Goal: Transaction & Acquisition: Purchase product/service

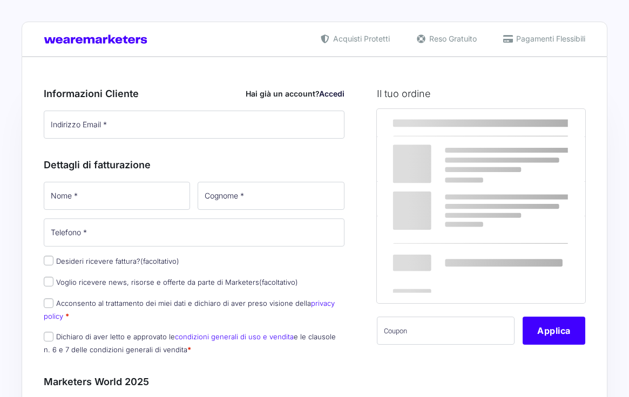
click at [135, 120] on div "× Informativa Questo Sito utilizza alcuni tipi di cookie tecnici necessari per …" at bounding box center [314, 198] width 629 height 397
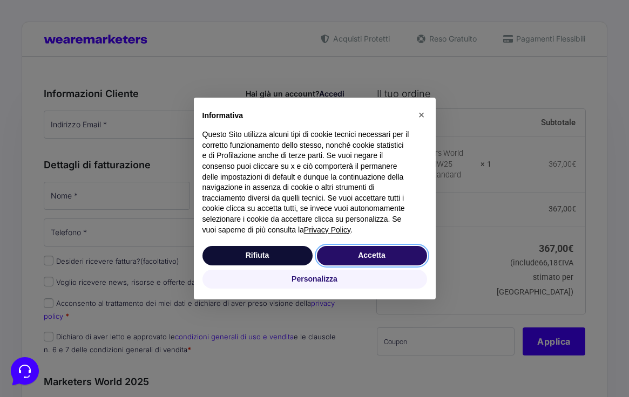
click at [384, 261] on button "Accetta" at bounding box center [372, 255] width 110 height 19
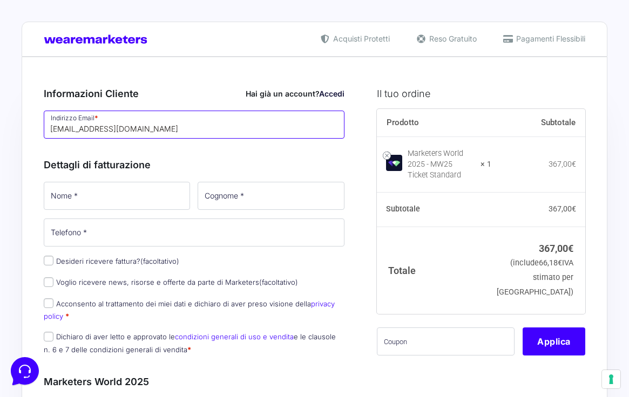
type input "[EMAIL_ADDRESS][DOMAIN_NAME]"
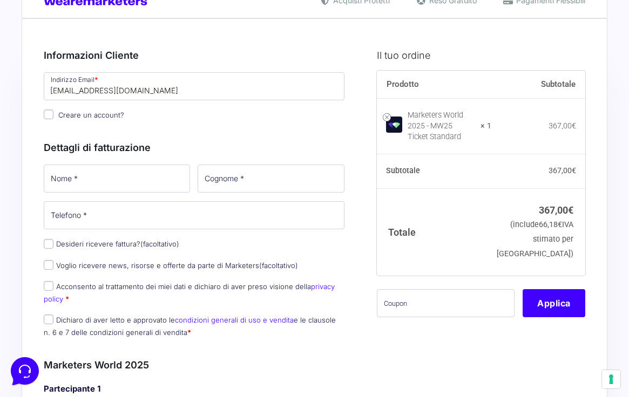
scroll to position [46, 0]
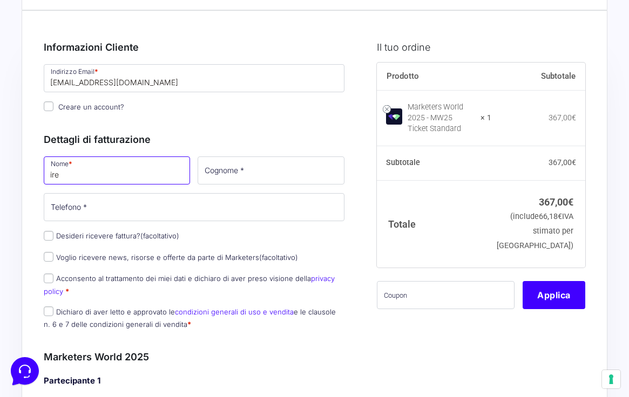
type input "ire"
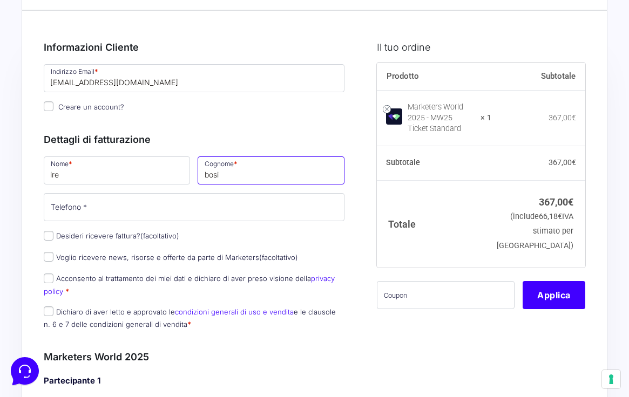
type input "bosi"
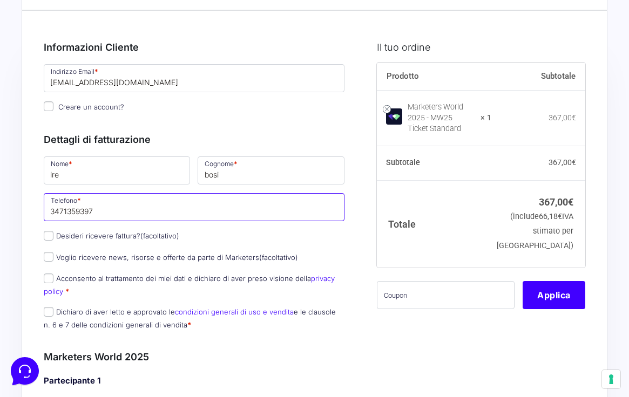
type input "3471359397"
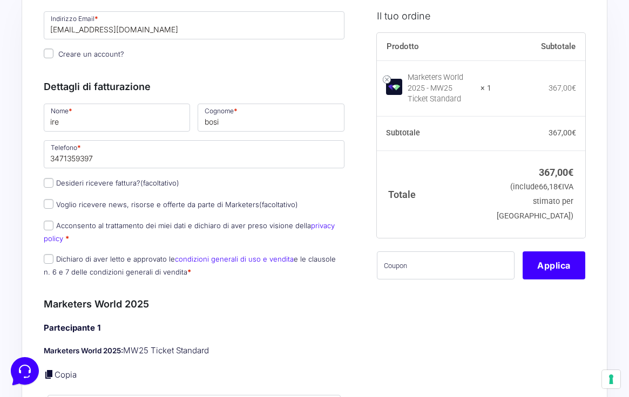
scroll to position [103, 0]
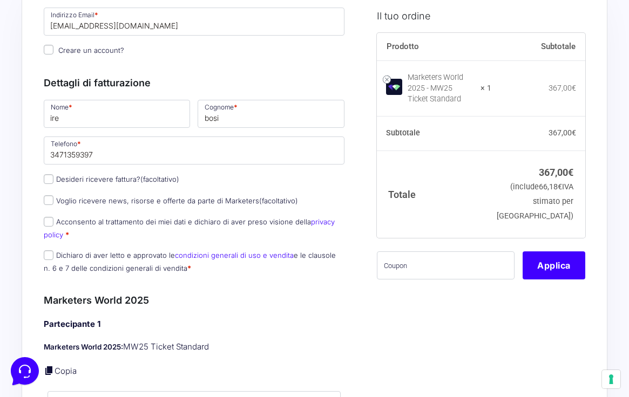
click at [50, 225] on input "Acconsento al trattamento dei miei dati e dichiaro di aver preso visione della …" at bounding box center [49, 222] width 10 height 10
checkbox input "true"
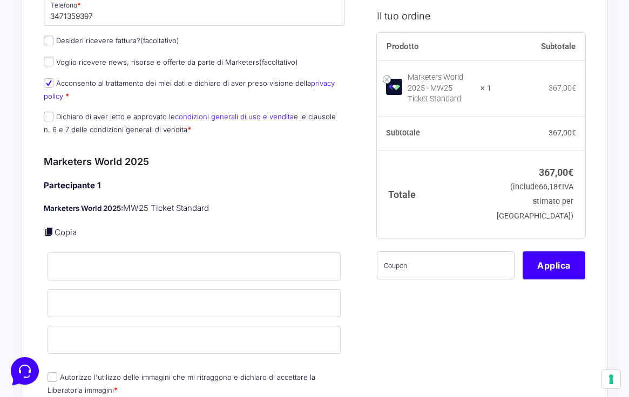
scroll to position [248, 0]
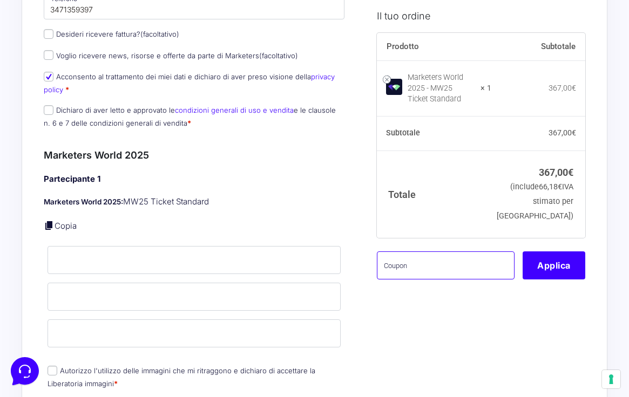
click at [425, 270] on input "text" at bounding box center [446, 265] width 138 height 28
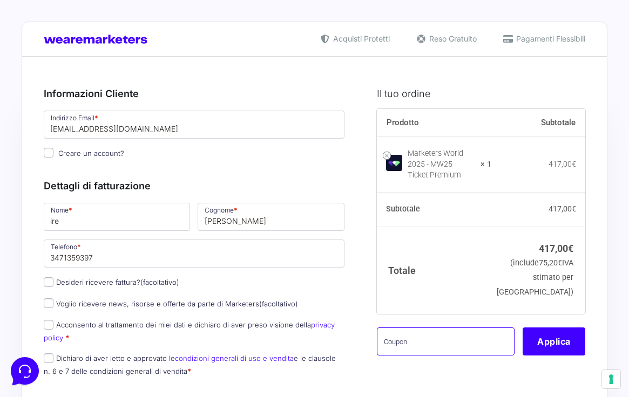
click at [419, 344] on input "text" at bounding box center [446, 342] width 138 height 28
click at [403, 348] on input "text" at bounding box center [446, 342] width 138 height 28
paste input "MRK100OFFMWTEST"
type input "MRK100OFFMWTEST"
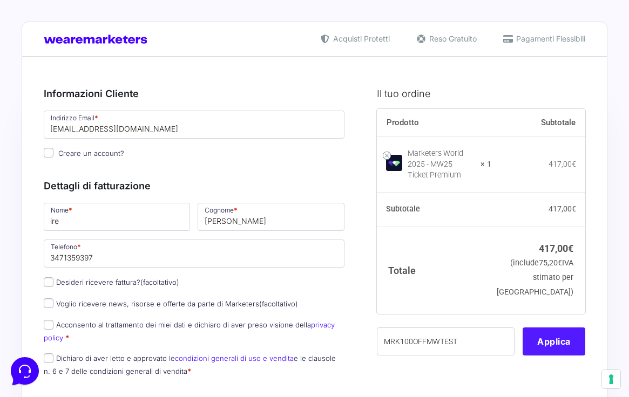
click at [547, 346] on button "Applica" at bounding box center [553, 342] width 63 height 28
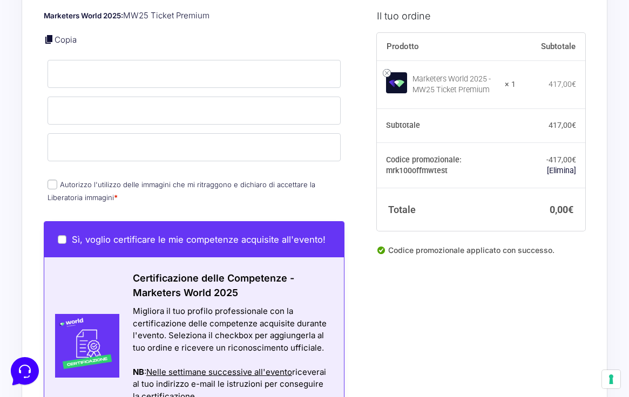
scroll to position [439, 0]
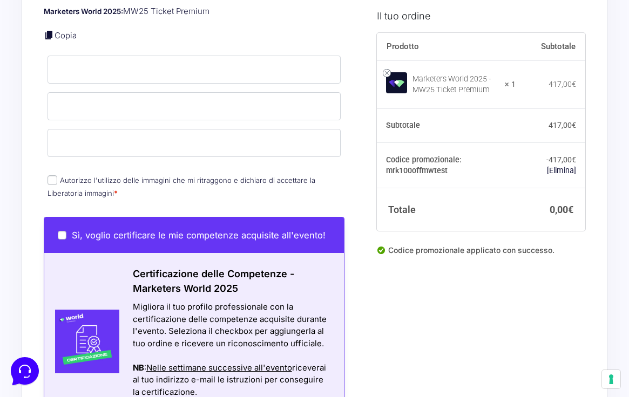
click at [61, 231] on input "Sì, voglio certificare le mie competenze acquisite all'evento!" at bounding box center [62, 235] width 9 height 9
checkbox input "true"
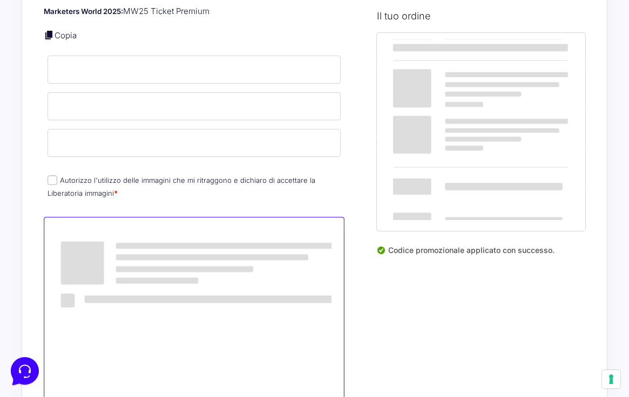
click at [52, 180] on input "Autorizzo l'utilizzo delle immagini che mi ritraggono e dichiaro di accettare l…" at bounding box center [52, 180] width 10 height 10
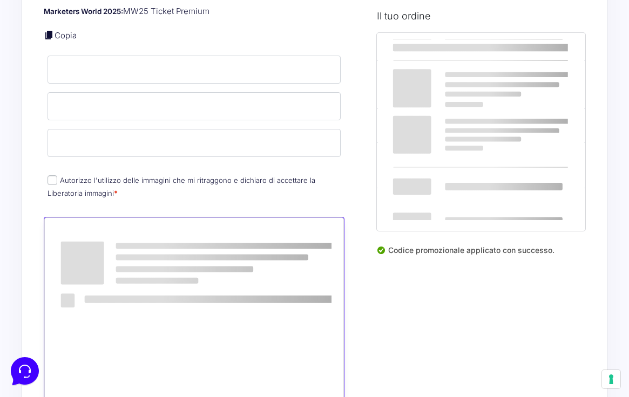
checkbox input "true"
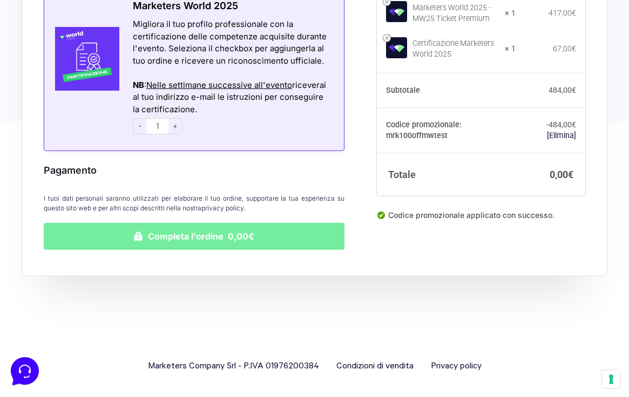
scroll to position [721, 0]
click at [149, 234] on button "Completa l'ordine 0,00€" at bounding box center [194, 236] width 301 height 27
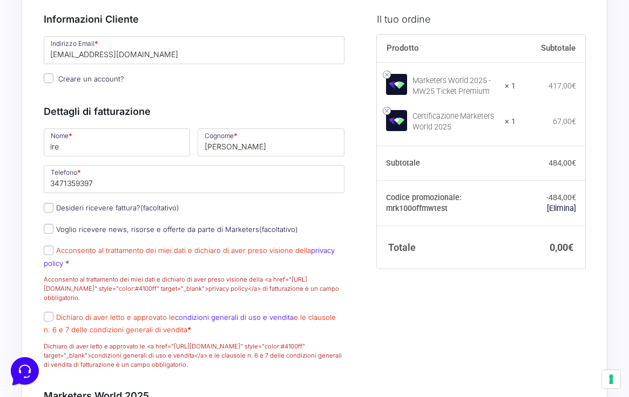
scroll to position [303, 0]
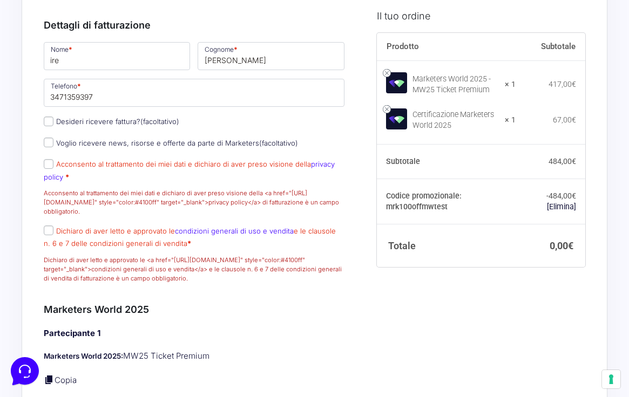
click at [51, 169] on input "Acconsento al trattamento dei miei dati e dichiaro di aver preso visione della …" at bounding box center [49, 164] width 10 height 10
checkbox input "true"
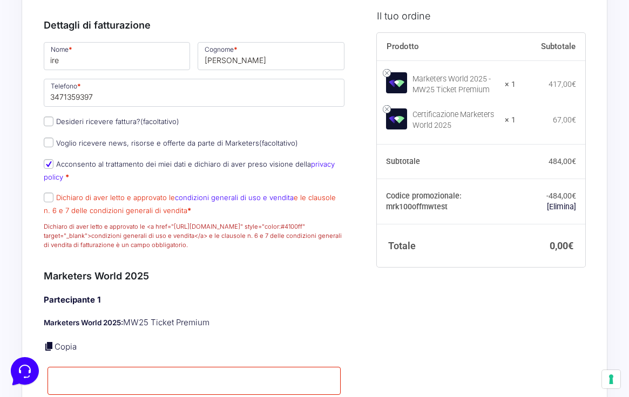
click at [50, 202] on input "Dichiaro di aver letto e approvato le condizioni generali di uso e vendita e le…" at bounding box center [49, 198] width 10 height 10
checkbox input "true"
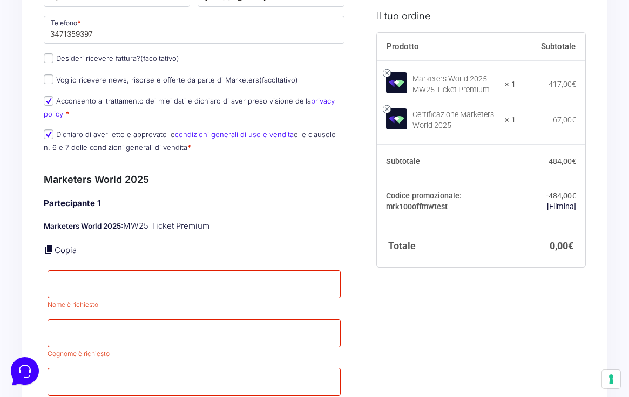
scroll to position [422, 0]
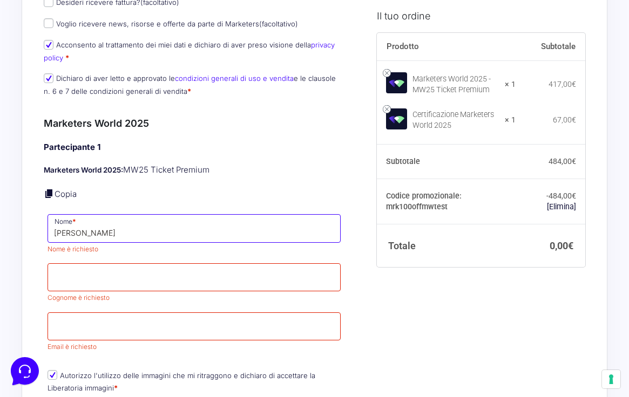
type input "[PERSON_NAME]"
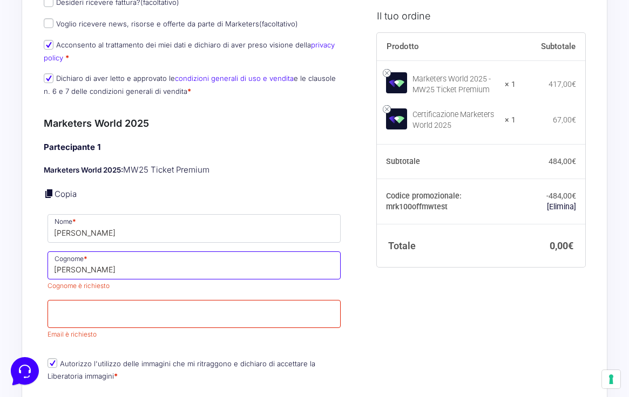
type input "bosi"
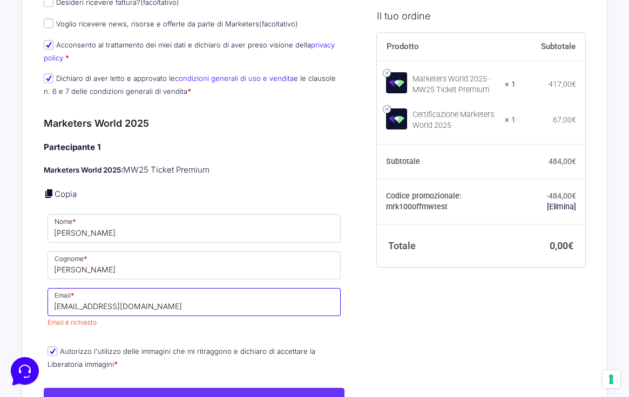
type input "[EMAIL_ADDRESS][DOMAIN_NAME]"
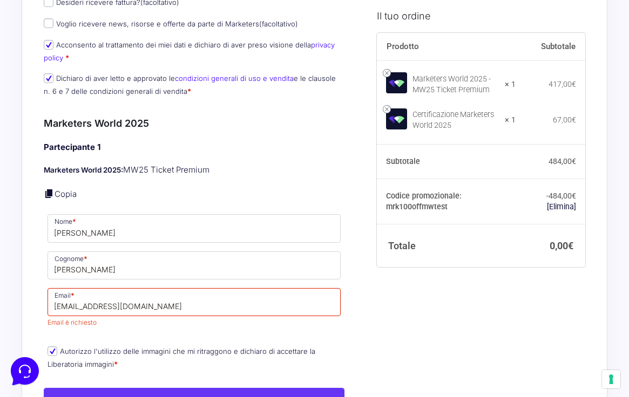
click at [46, 281] on p "Cognome * bosi" at bounding box center [194, 265] width 301 height 31
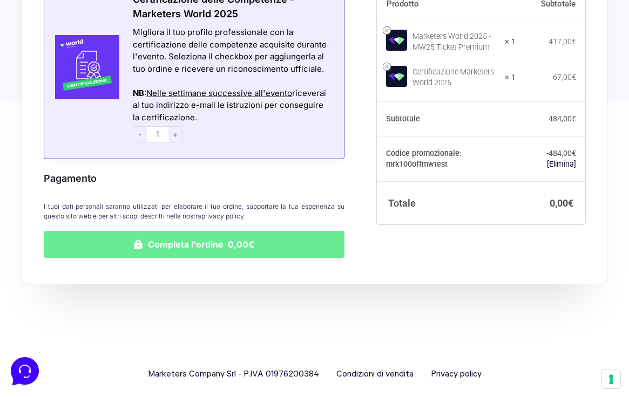
scroll to position [856, 0]
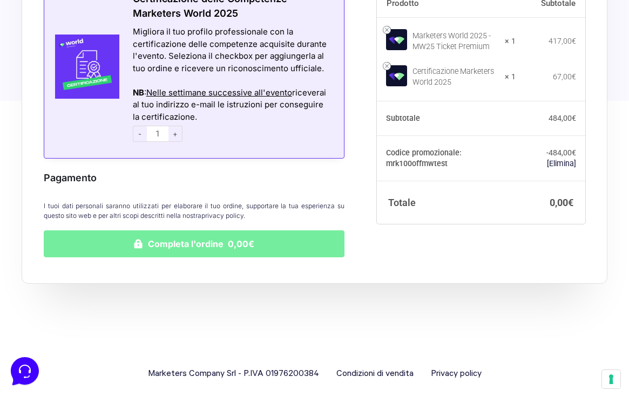
click at [165, 242] on button "Completa l'ordine 0,00€" at bounding box center [194, 243] width 301 height 27
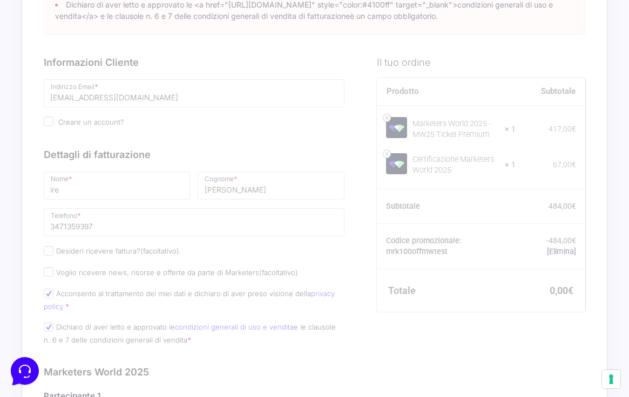
scroll to position [207, 0]
